Goal: Complete application form

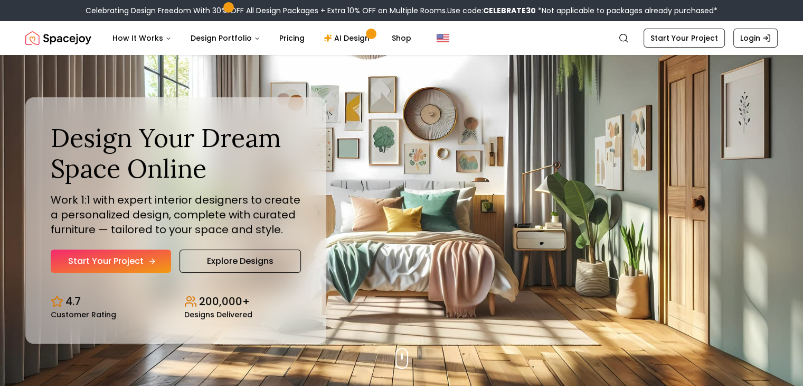
click at [110, 260] on link "Start Your Project" at bounding box center [111, 260] width 120 height 23
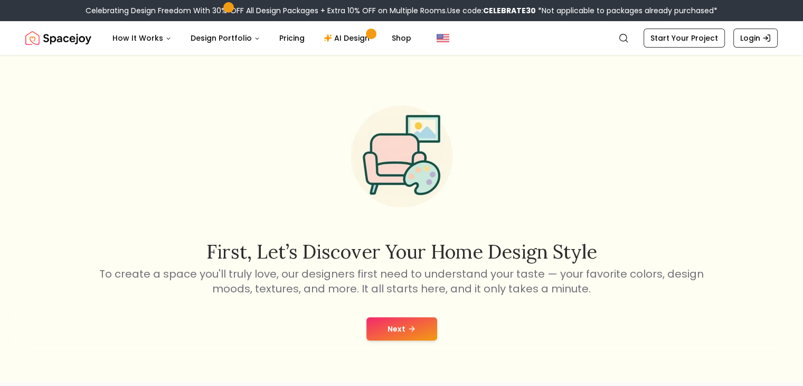
click at [409, 323] on button "Next" at bounding box center [402, 328] width 71 height 23
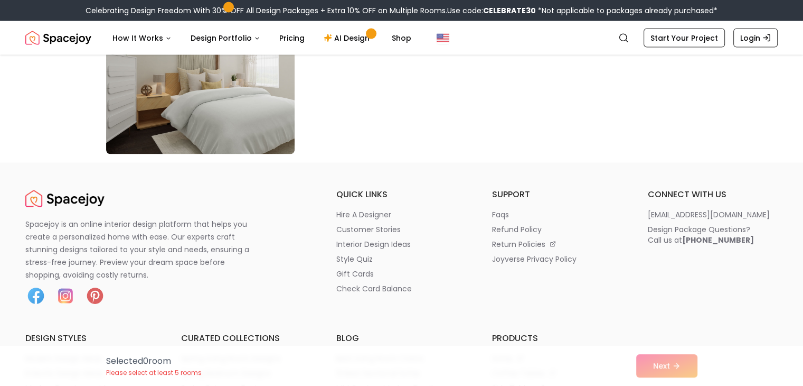
scroll to position [6162, 0]
